Goal: Task Accomplishment & Management: Manage account settings

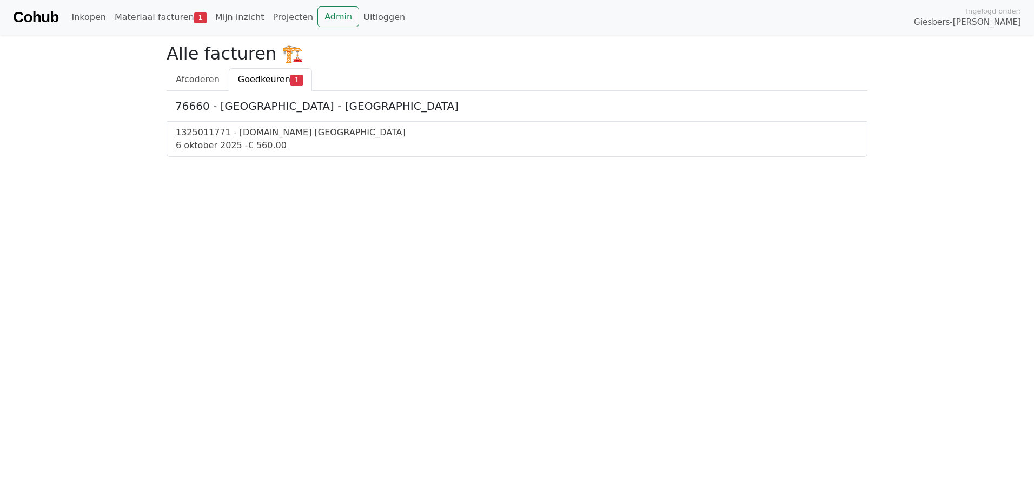
click at [203, 137] on div "1325011771 - Bnext.nl Nederland" at bounding box center [517, 132] width 682 height 13
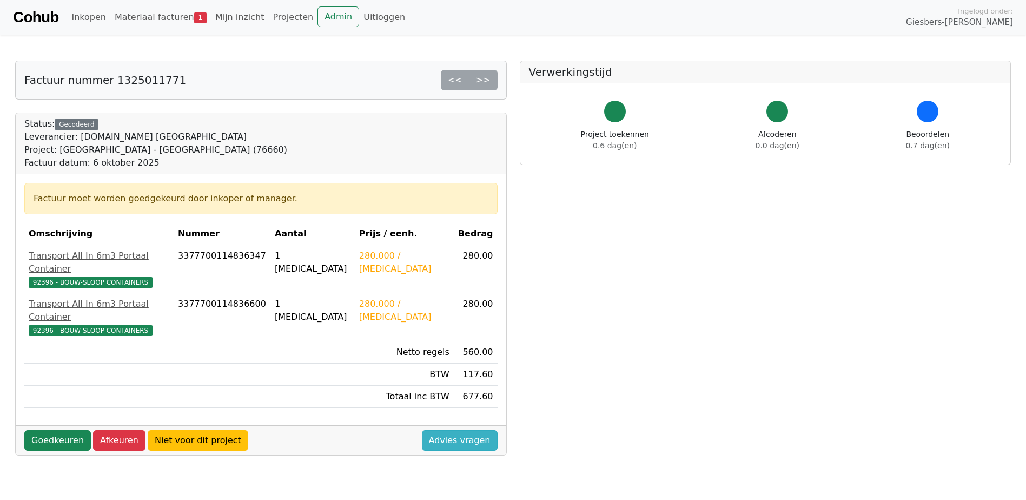
click at [443, 430] on link "Advies vragen" at bounding box center [460, 440] width 76 height 21
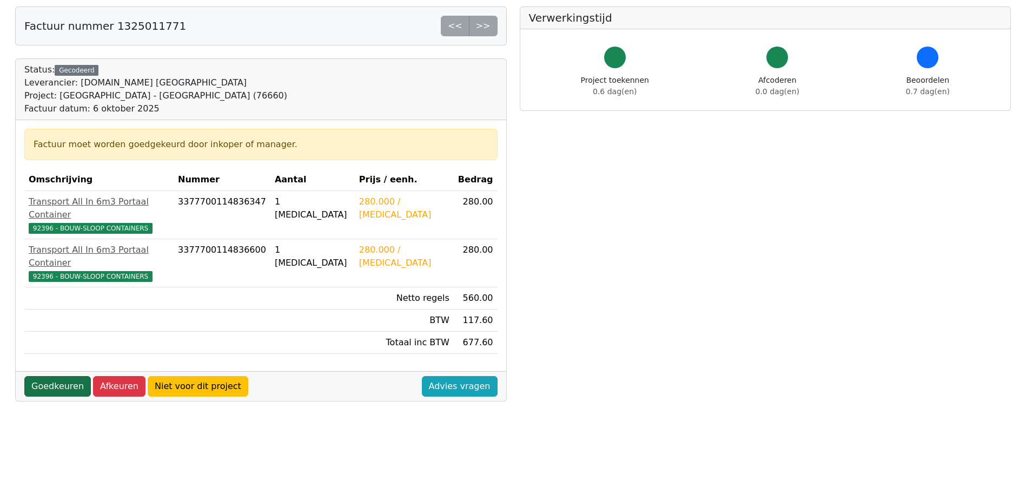
click at [55, 376] on link "Goedkeuren" at bounding box center [57, 386] width 67 height 21
